Goal: Information Seeking & Learning: Find specific fact

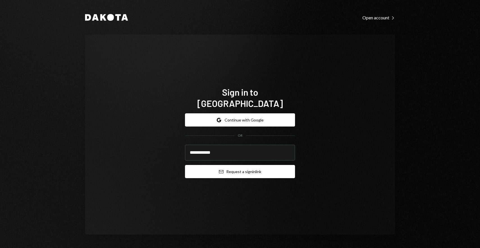
type input "**********"
click at [275, 165] on button "Email Request a sign in link" at bounding box center [240, 171] width 110 height 13
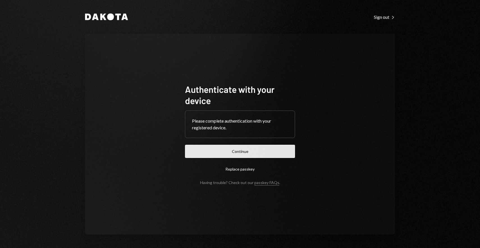
click at [263, 151] on button "Continue" at bounding box center [240, 151] width 110 height 13
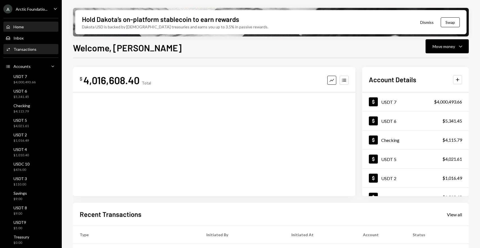
click at [29, 51] on div "Transactions" at bounding box center [24, 49] width 23 height 5
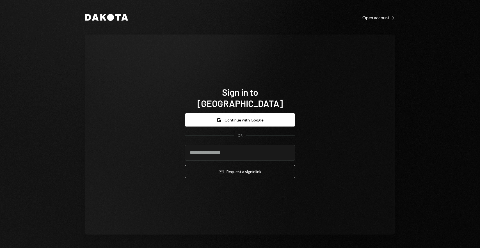
click at [334, 77] on div "Sign in to [GEOGRAPHIC_DATA] Google Continue with Google OR Email Request a sig…" at bounding box center [240, 135] width 310 height 200
click at [217, 145] on input "email" at bounding box center [240, 153] width 110 height 16
type input "**********"
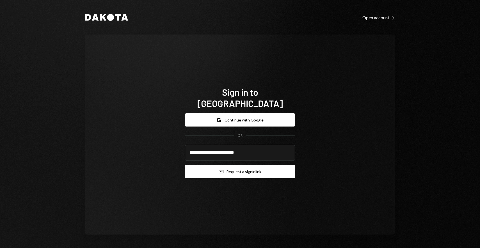
click at [276, 165] on button "Email Request a sign in link" at bounding box center [240, 171] width 110 height 13
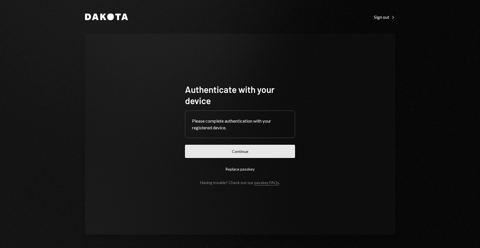
click at [227, 150] on button "Continue" at bounding box center [240, 151] width 110 height 13
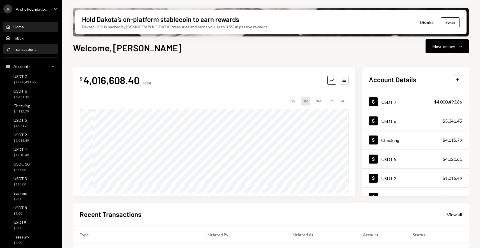
click at [19, 52] on div "Transactions" at bounding box center [24, 49] width 23 height 5
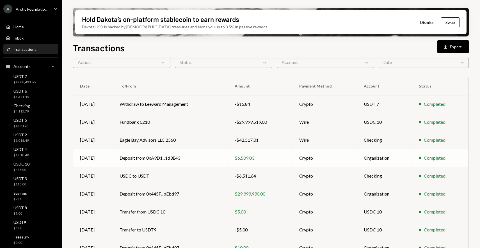
scroll to position [22, 0]
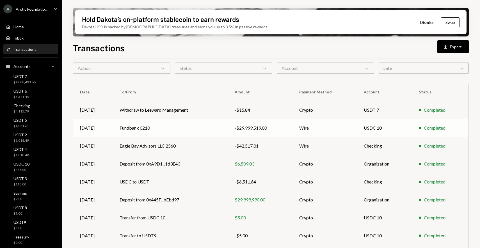
click at [321, 124] on td "Wire" at bounding box center [324, 128] width 65 height 18
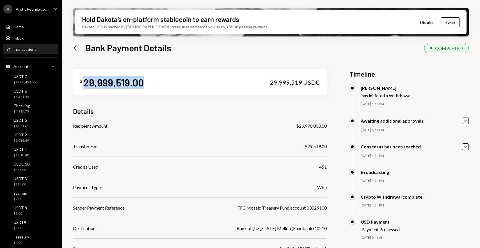
drag, startPoint x: 83, startPoint y: 83, endPoint x: 149, endPoint y: 86, distance: 66.0
click at [149, 86] on div "$ 29,999,519.00 29,999,519 USDC" at bounding box center [200, 82] width 254 height 26
copy div "29,999,519.00"
click at [21, 22] on div "Home Home" at bounding box center [31, 27] width 50 height 10
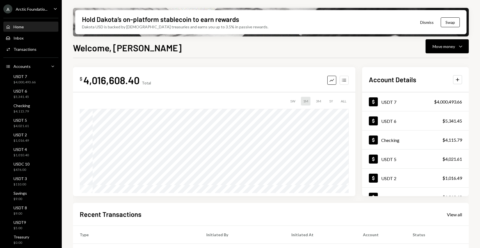
click at [347, 77] on button "Accounts" at bounding box center [343, 80] width 9 height 9
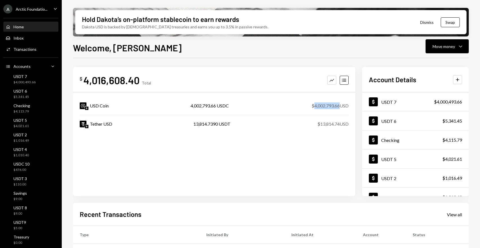
drag, startPoint x: 313, startPoint y: 106, endPoint x: 338, endPoint y: 105, distance: 25.3
click at [338, 105] on div "$4,002,793.66 USD" at bounding box center [329, 105] width 37 height 7
copy div "4,002,793.66"
drag, startPoint x: 319, startPoint y: 125, endPoint x: 339, endPoint y: 126, distance: 20.2
click at [339, 126] on div "$13,814.74 USD" at bounding box center [332, 124] width 31 height 7
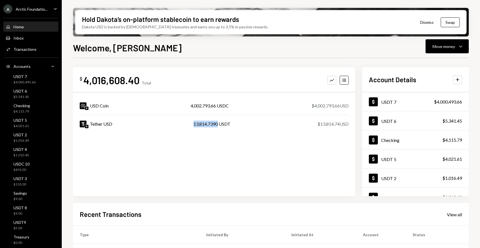
drag, startPoint x: 191, startPoint y: 123, endPoint x: 218, endPoint y: 125, distance: 26.7
click at [218, 125] on div "Tether USD 13,814.7390 USDT $13,814.74 USD" at bounding box center [214, 124] width 269 height 18
copy div "13,814.7390"
click at [35, 51] on div "Activities Transactions" at bounding box center [31, 49] width 50 height 5
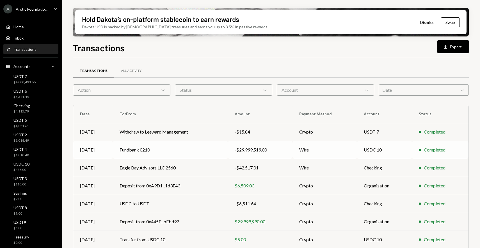
click at [195, 148] on td "Fundbank 0210" at bounding box center [170, 150] width 115 height 18
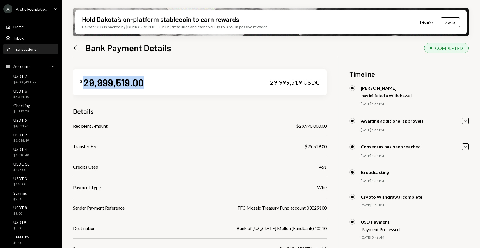
drag, startPoint x: 151, startPoint y: 85, endPoint x: 84, endPoint y: 85, distance: 67.3
click at [84, 85] on div "$ 29,999,519.00 29,999,519 USDC" at bounding box center [200, 82] width 254 height 26
copy div "29,999,519.00"
drag, startPoint x: 298, startPoint y: 127, endPoint x: 331, endPoint y: 124, distance: 32.4
click at [331, 124] on div "$ 29,999,519.00 29,999,519 USDC Details Recipient Amount $29,970,000.00 Transfe…" at bounding box center [271, 186] width 396 height 256
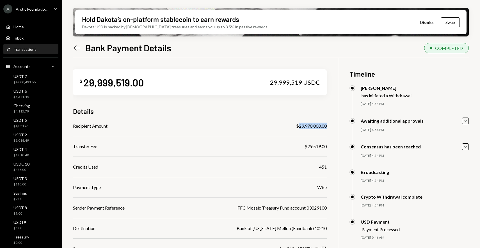
copy div "29,970,000.00"
click at [20, 52] on div "Activities Transactions" at bounding box center [21, 49] width 31 height 5
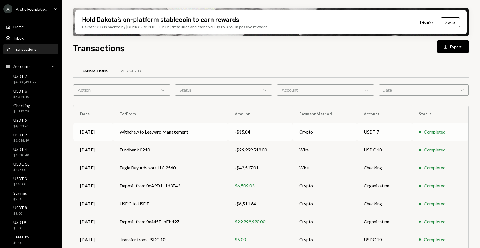
click at [243, 134] on div "-$15.84" at bounding box center [260, 131] width 51 height 7
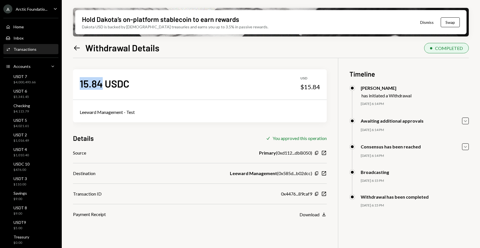
drag, startPoint x: 101, startPoint y: 85, endPoint x: 76, endPoint y: 86, distance: 25.0
click at [76, 86] on div "15.84 USDC USD $15.84" at bounding box center [200, 83] width 254 height 28
copy div "15.84"
click at [73, 48] on icon "Left Arrow" at bounding box center [77, 48] width 8 height 8
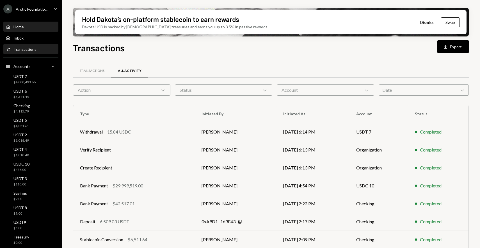
click at [29, 26] on div "Home Home" at bounding box center [31, 26] width 50 height 5
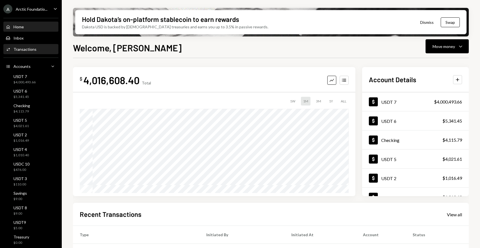
click at [19, 49] on div "Transactions" at bounding box center [24, 49] width 23 height 5
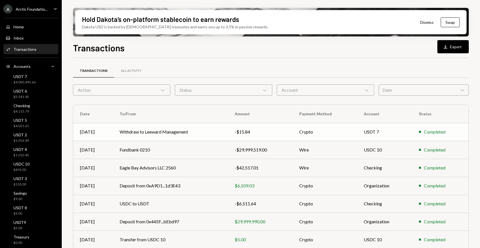
click at [185, 137] on td "Withdraw to Leeward Management" at bounding box center [170, 132] width 115 height 18
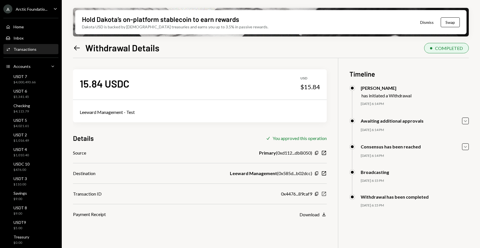
click at [325, 194] on icon "New Window" at bounding box center [324, 194] width 6 height 6
click at [23, 28] on div "Home" at bounding box center [18, 26] width 10 height 5
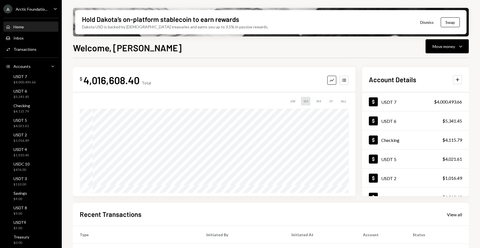
click at [243, 46] on div "Welcome, Tyler Move money Caret Down" at bounding box center [271, 47] width 396 height 12
